Goal: Transaction & Acquisition: Obtain resource

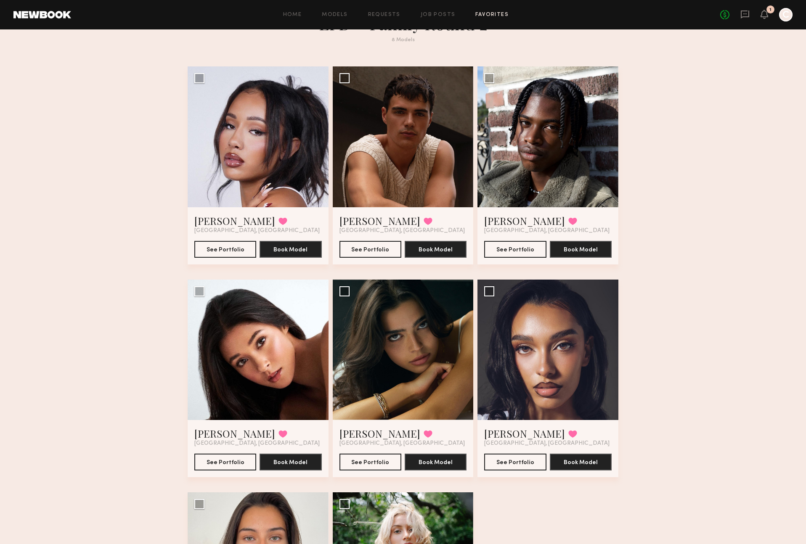
scroll to position [30, 0]
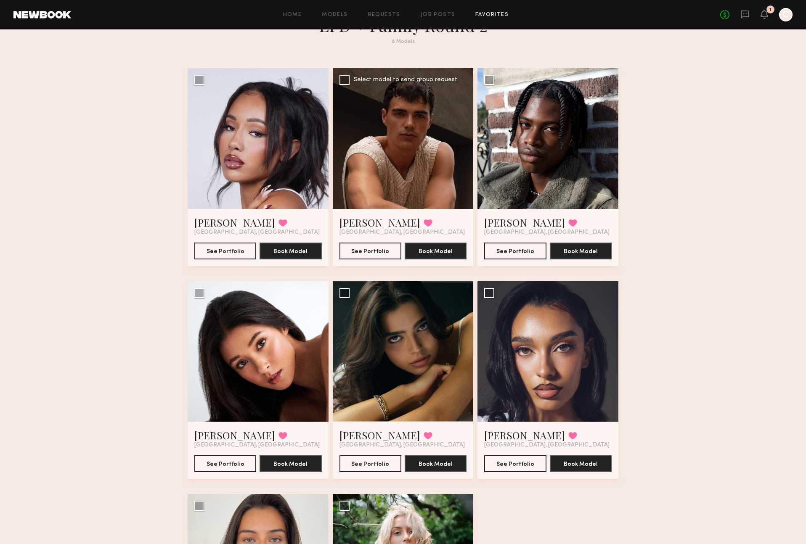
click at [415, 159] on div at bounding box center [403, 138] width 141 height 141
click at [364, 222] on link "Sterling R." at bounding box center [379, 222] width 81 height 13
click at [506, 225] on link "Tyler R." at bounding box center [524, 222] width 81 height 13
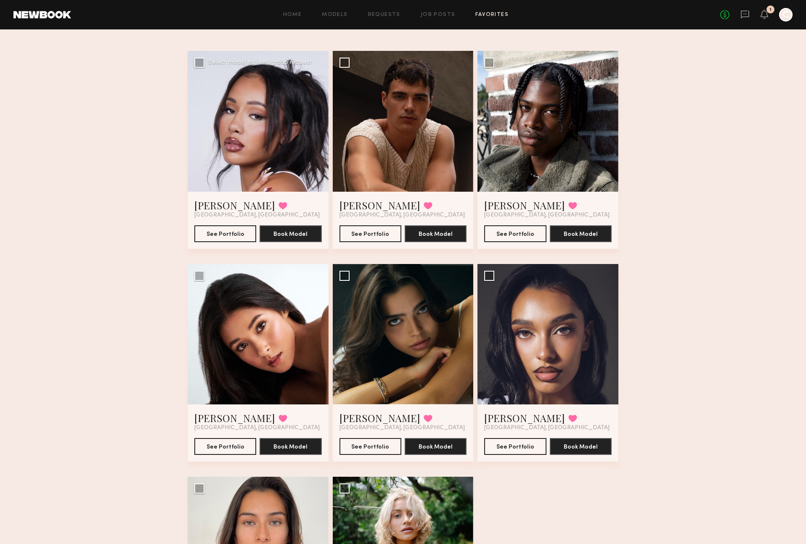
scroll to position [39, 0]
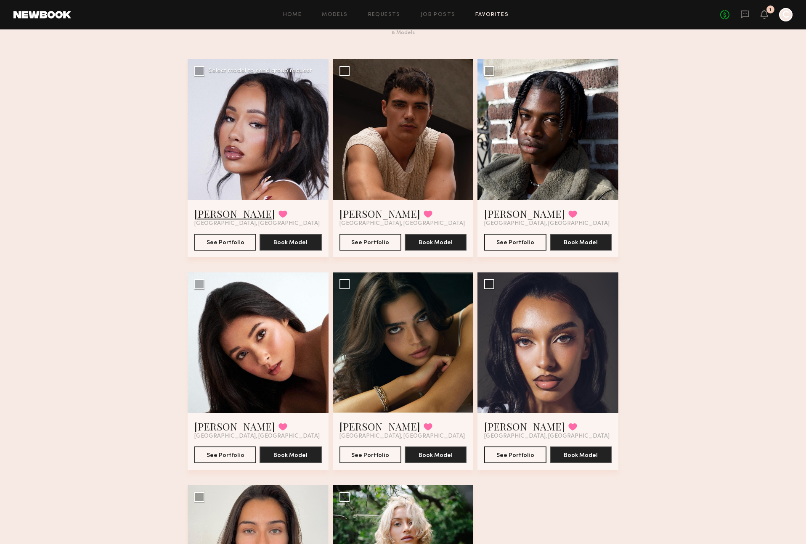
click at [207, 215] on link "Riley G." at bounding box center [234, 213] width 81 height 13
click at [507, 429] on link "[PERSON_NAME]" at bounding box center [524, 426] width 81 height 13
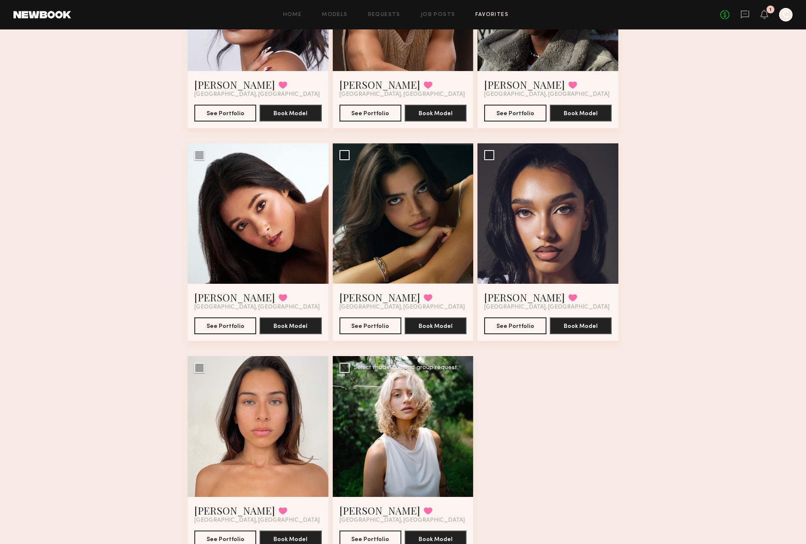
scroll to position [172, 0]
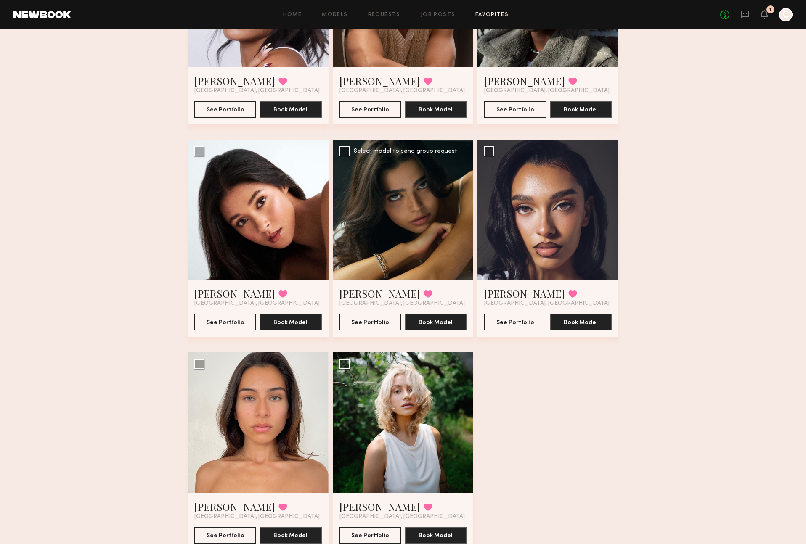
click at [388, 226] on div at bounding box center [403, 210] width 141 height 141
click at [371, 290] on link "Lauren S." at bounding box center [379, 293] width 81 height 13
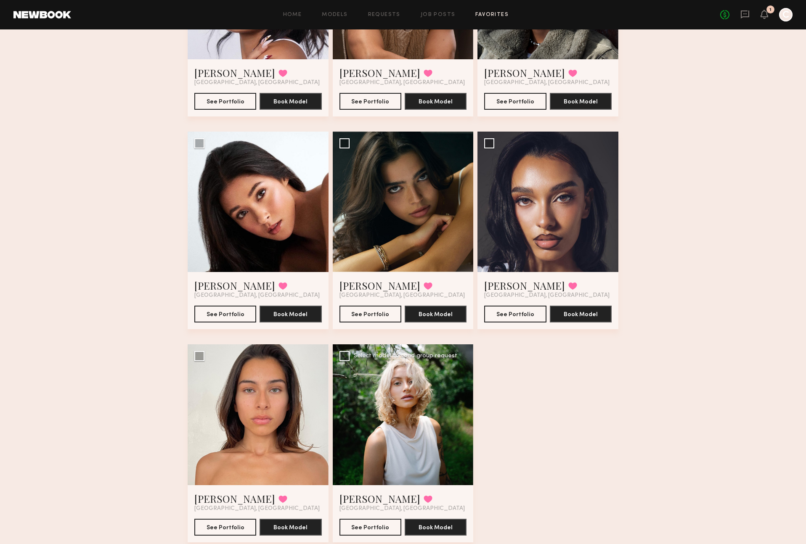
scroll to position [187, 0]
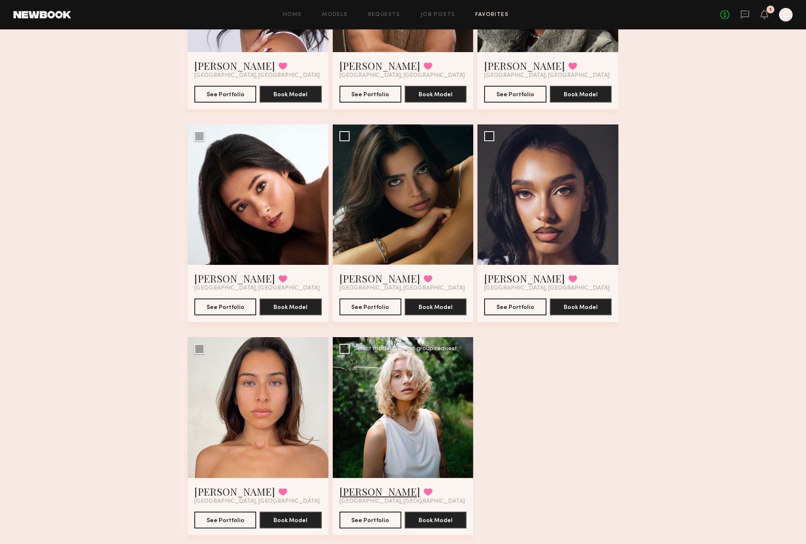
click at [365, 494] on link "Foster M." at bounding box center [379, 491] width 81 height 13
click at [240, 492] on link "Jacquelyne C." at bounding box center [234, 491] width 81 height 13
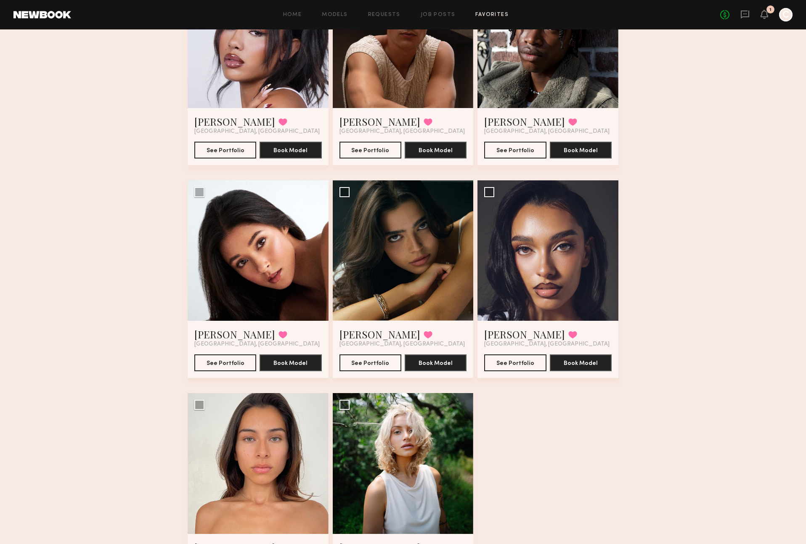
scroll to position [71, 0]
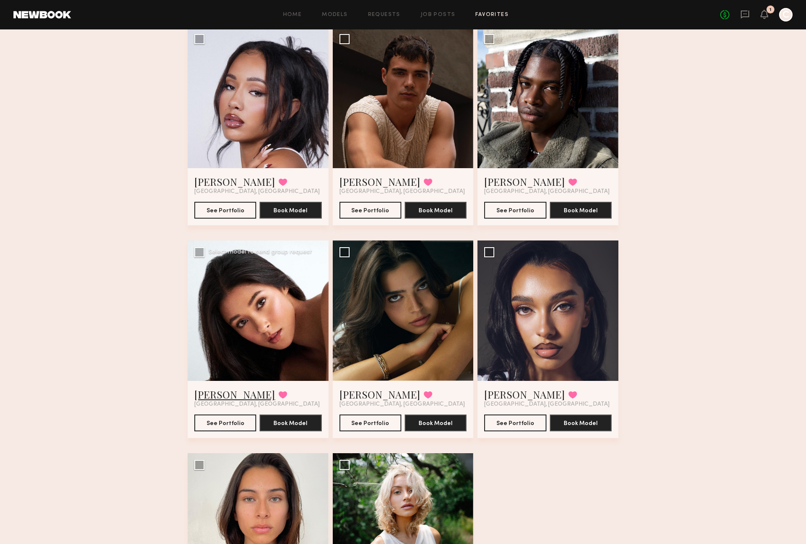
click at [214, 399] on link "Giti T." at bounding box center [234, 394] width 81 height 13
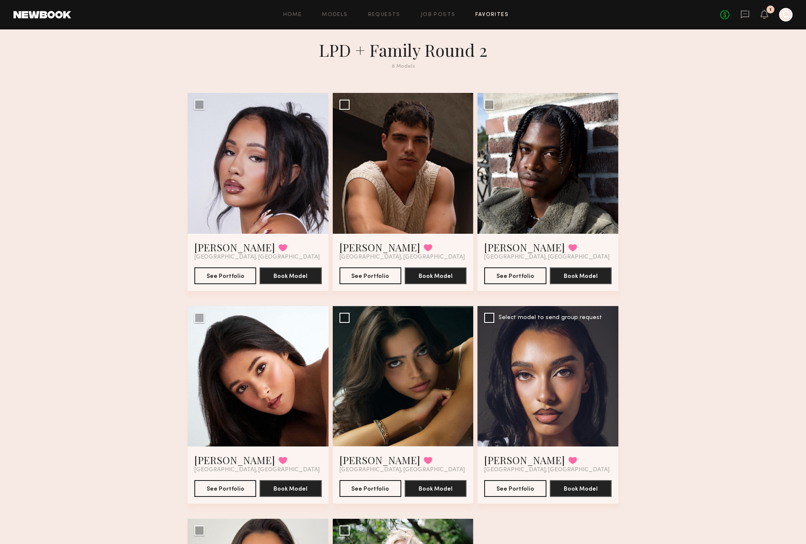
scroll to position [0, 0]
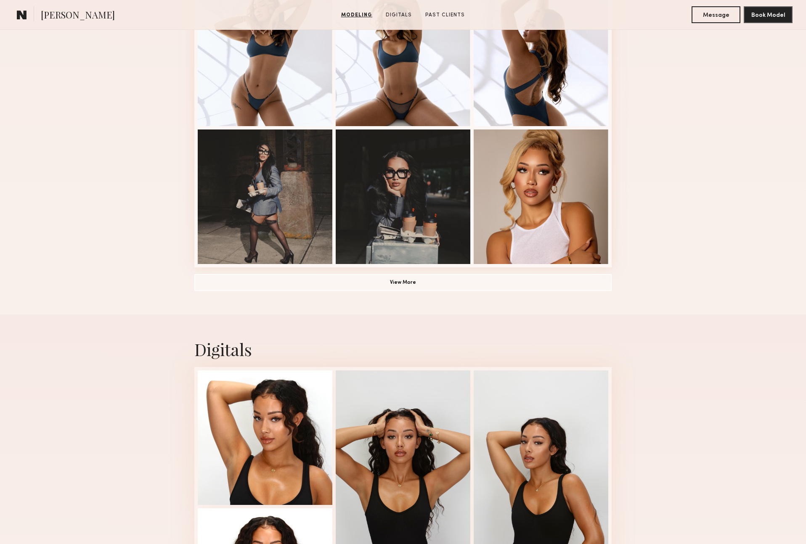
scroll to position [534, 0]
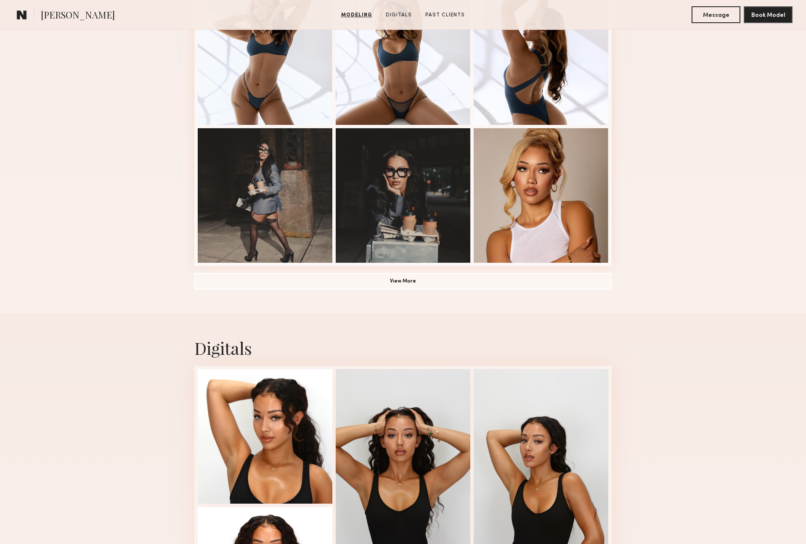
click at [412, 285] on button "View More" at bounding box center [402, 281] width 417 height 17
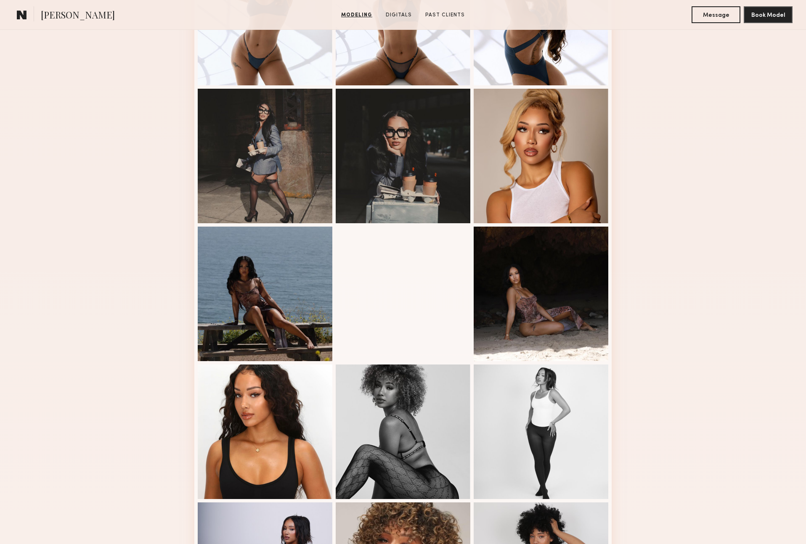
scroll to position [525, 0]
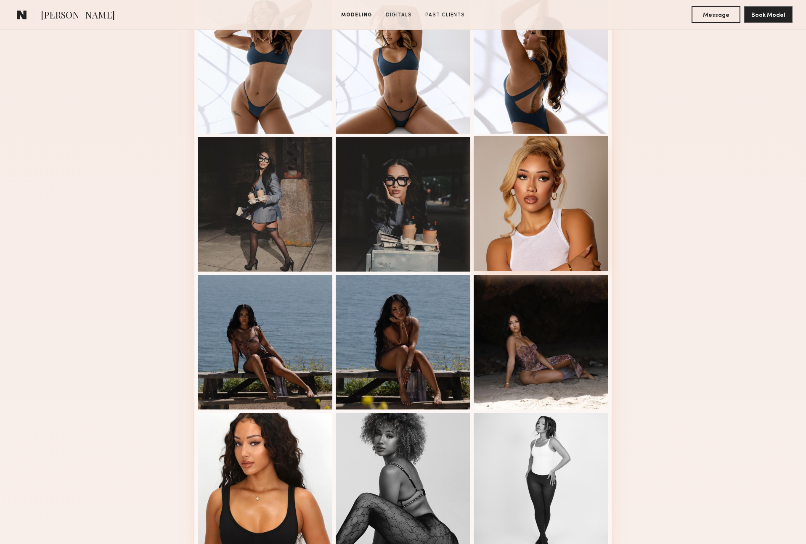
click at [543, 171] on div at bounding box center [541, 203] width 135 height 135
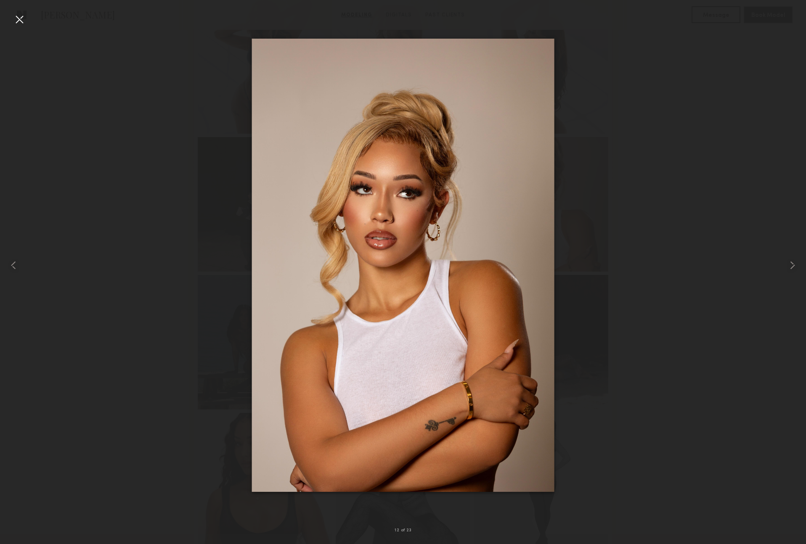
click at [695, 161] on div at bounding box center [403, 265] width 806 height 504
click at [639, 285] on div at bounding box center [403, 265] width 806 height 504
click at [25, 18] on div at bounding box center [19, 19] width 13 height 13
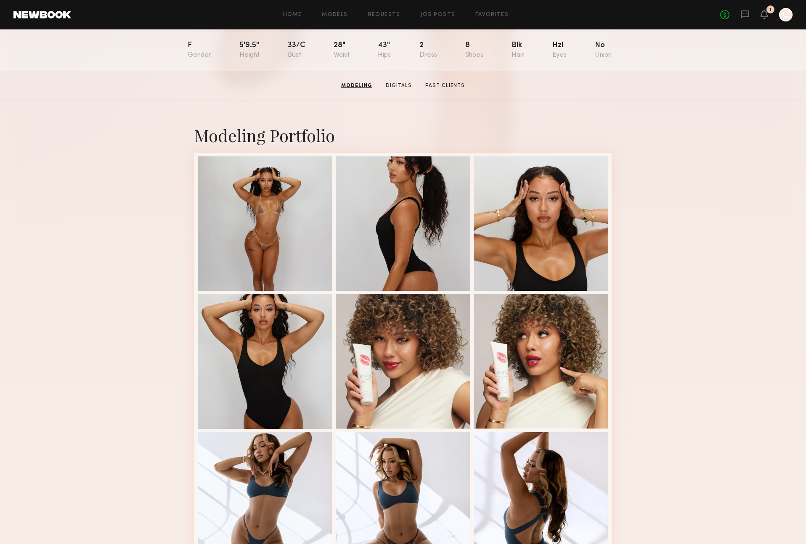
scroll to position [91, 0]
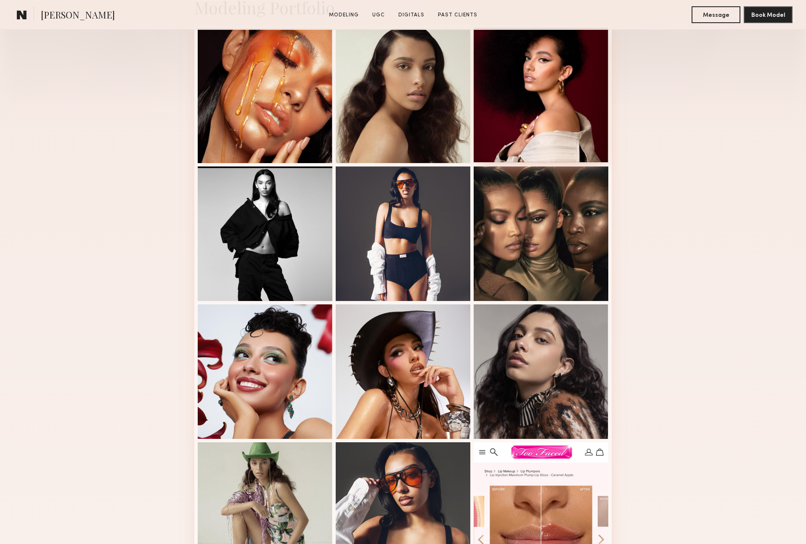
scroll to position [234, 0]
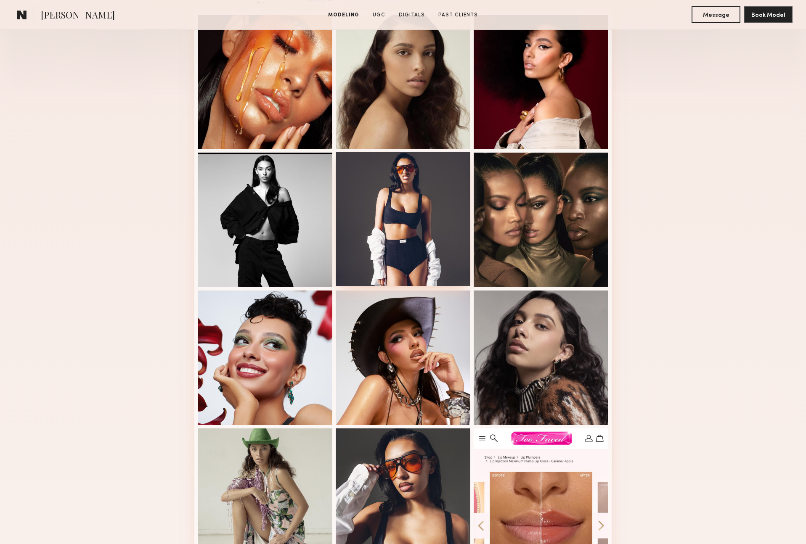
click at [398, 218] on div at bounding box center [403, 219] width 135 height 135
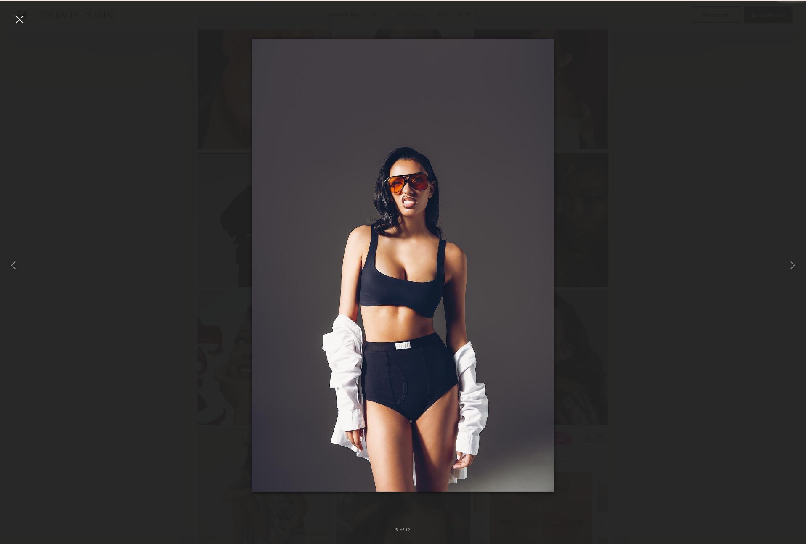
click at [656, 168] on div at bounding box center [403, 265] width 806 height 504
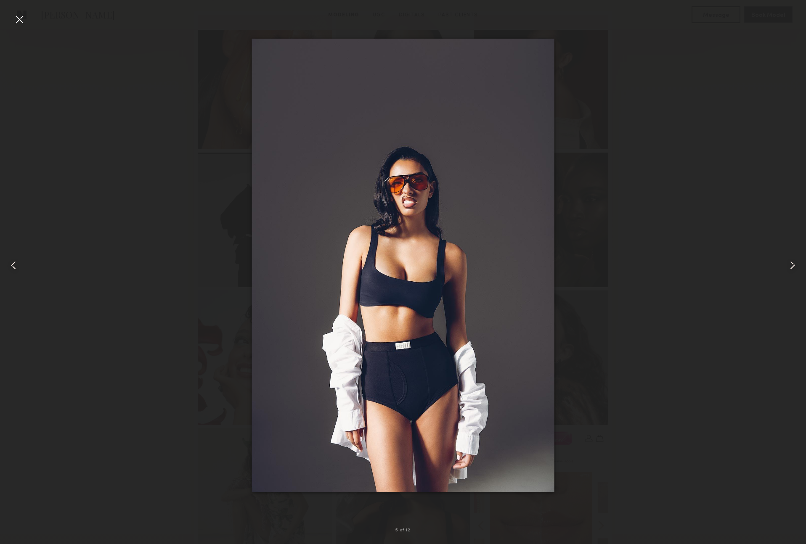
click at [627, 272] on div at bounding box center [403, 265] width 806 height 504
click at [21, 22] on div at bounding box center [19, 19] width 13 height 13
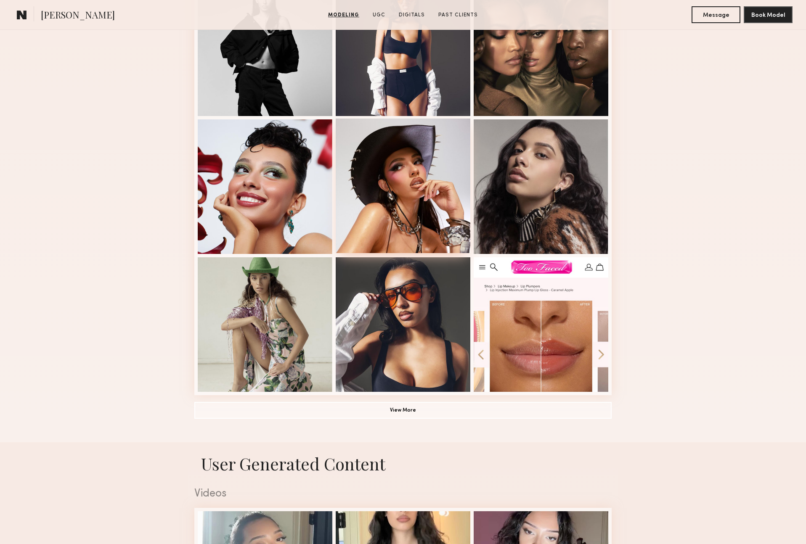
scroll to position [408, 0]
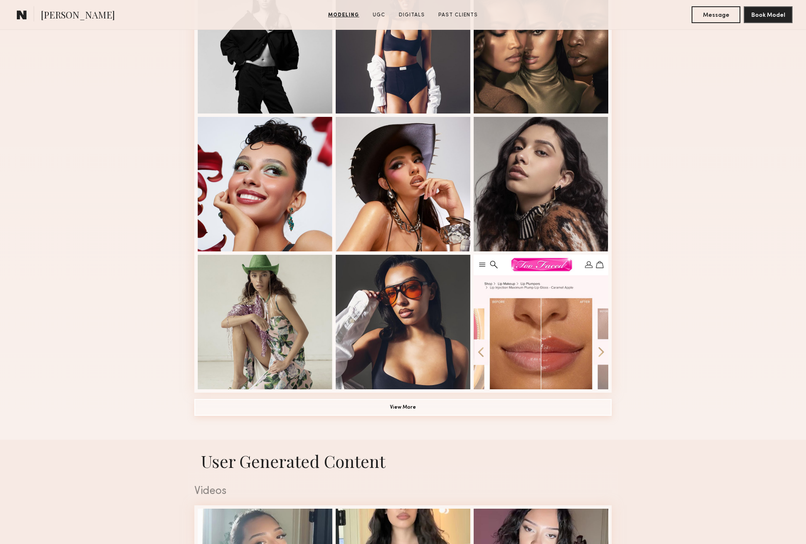
click at [403, 405] on button "View More" at bounding box center [402, 407] width 417 height 17
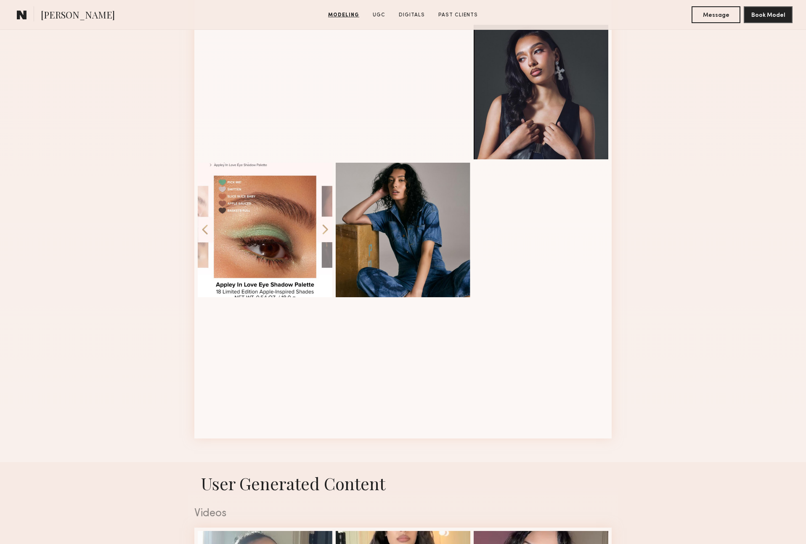
scroll to position [913, 0]
